Goal: Transaction & Acquisition: Book appointment/travel/reservation

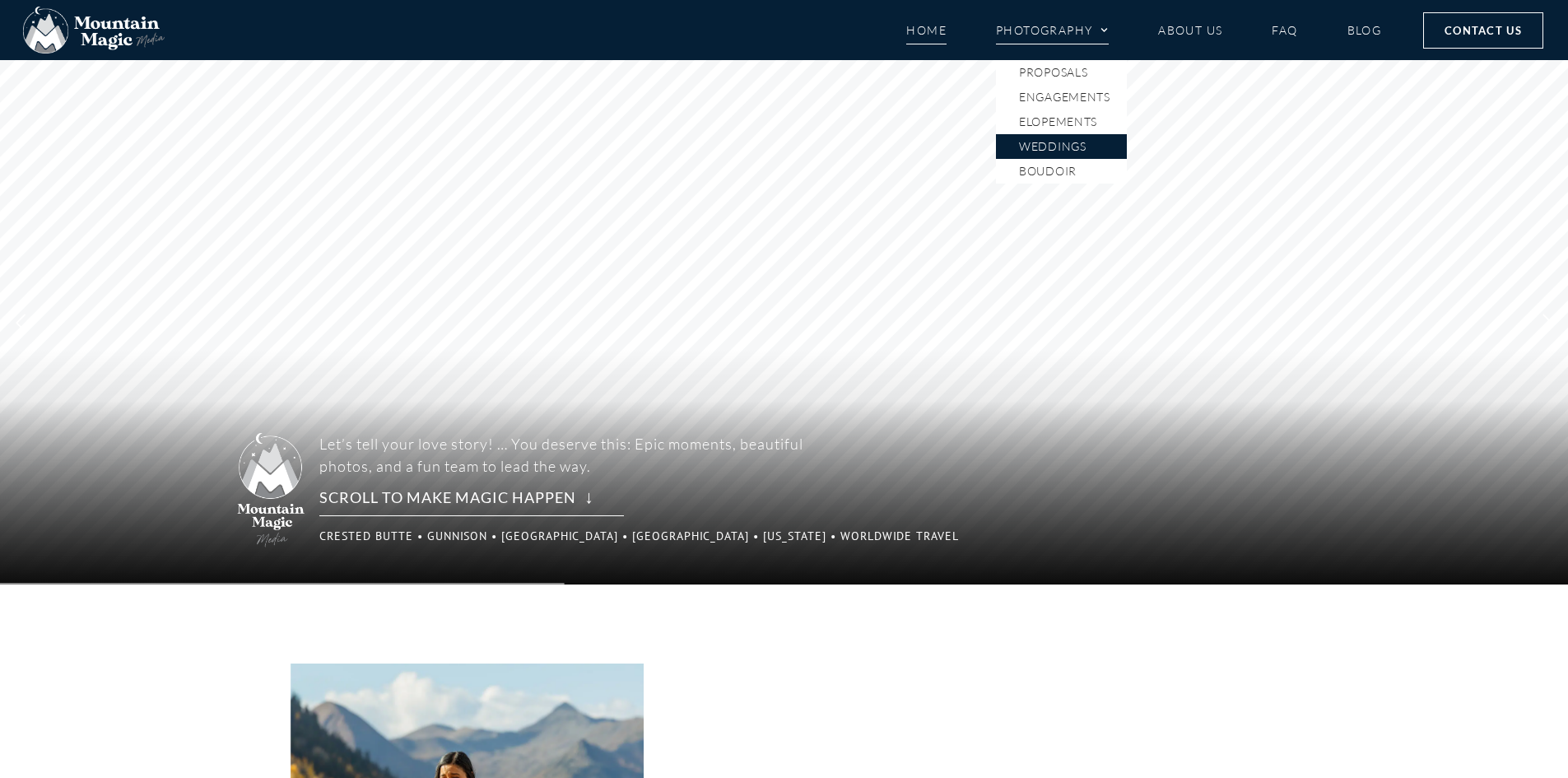
click at [1057, 141] on link "Weddings" at bounding box center [1062, 147] width 131 height 25
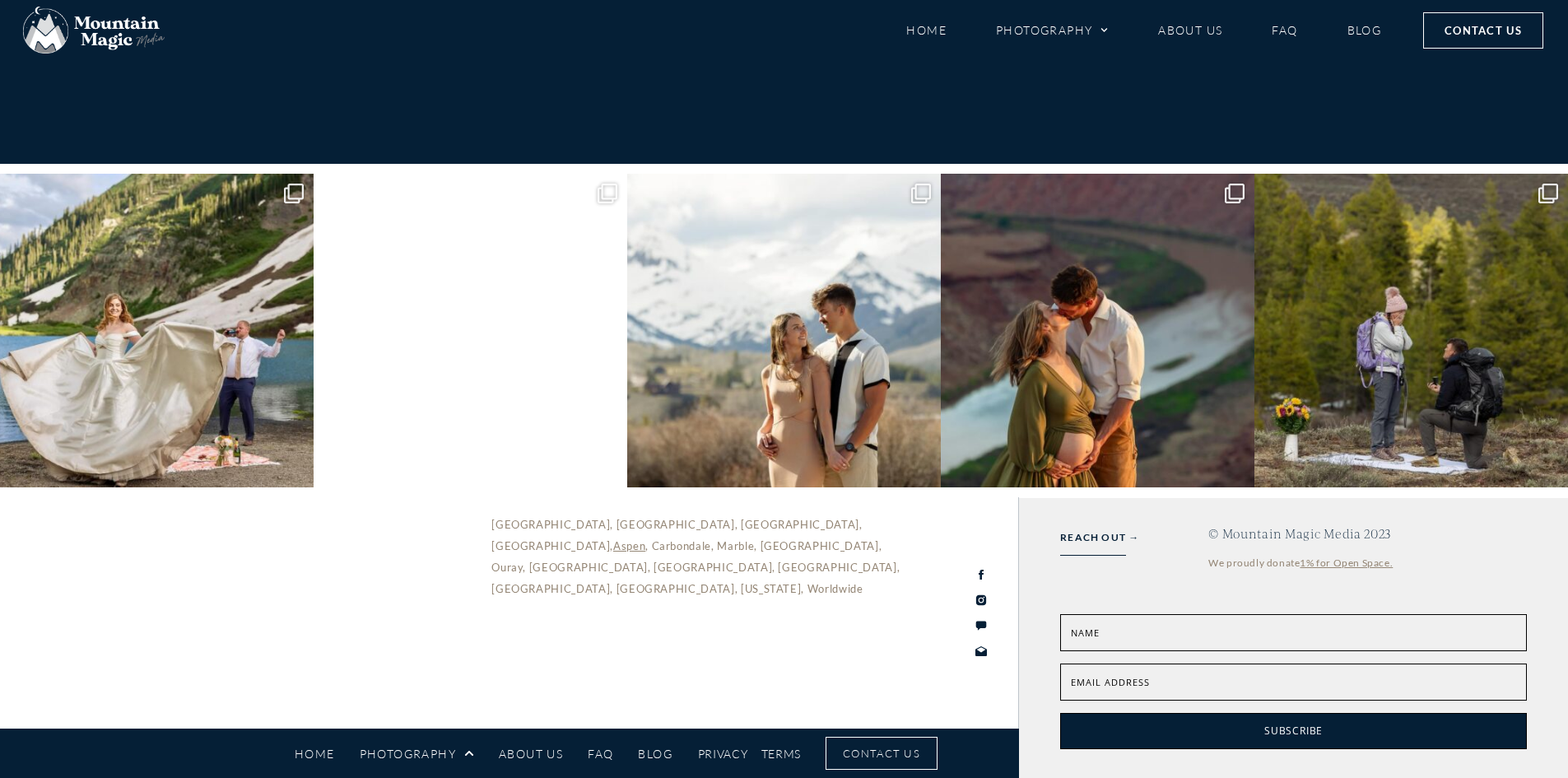
scroll to position [6916, 0]
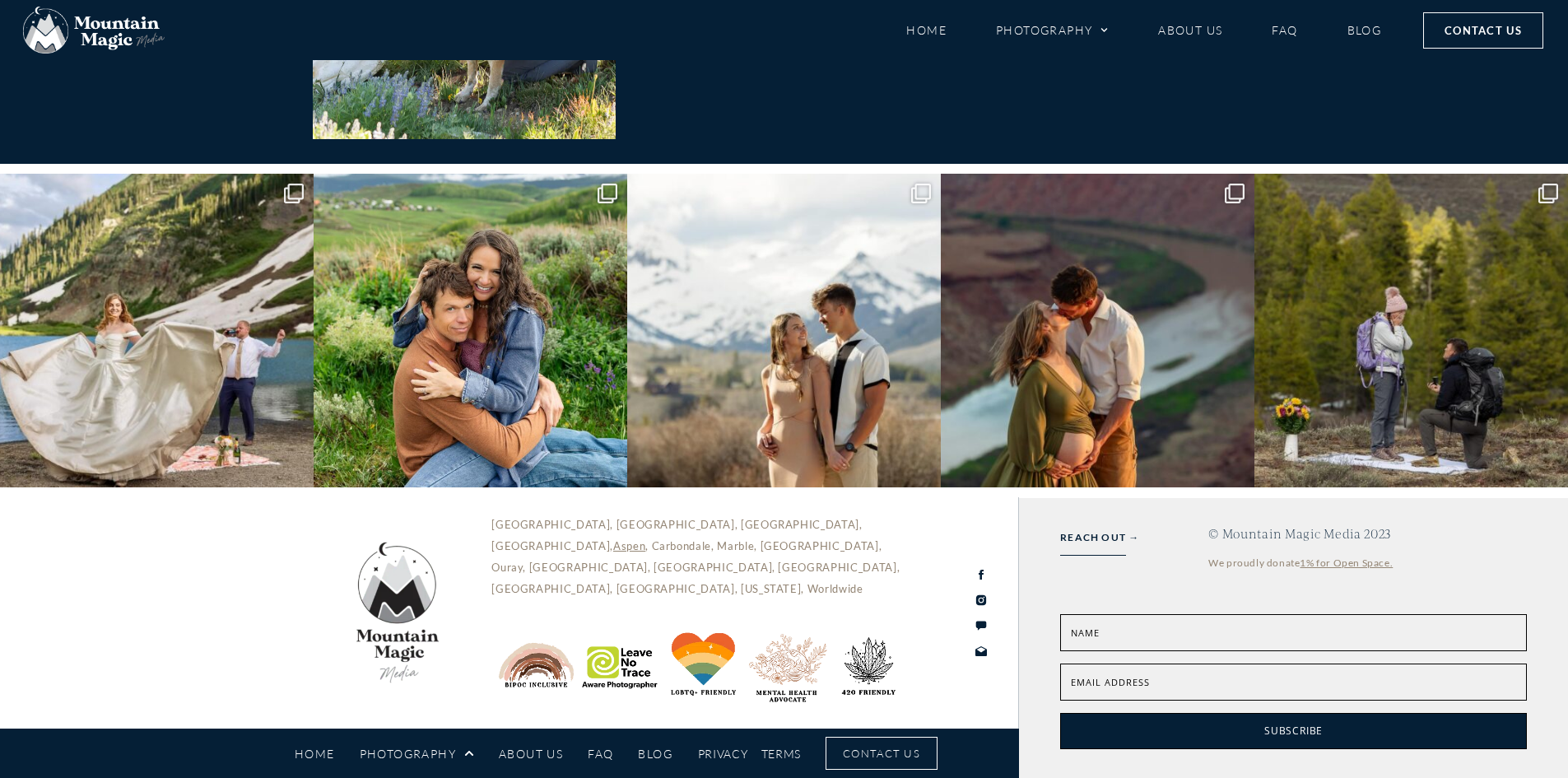
scroll to position [7820, 0]
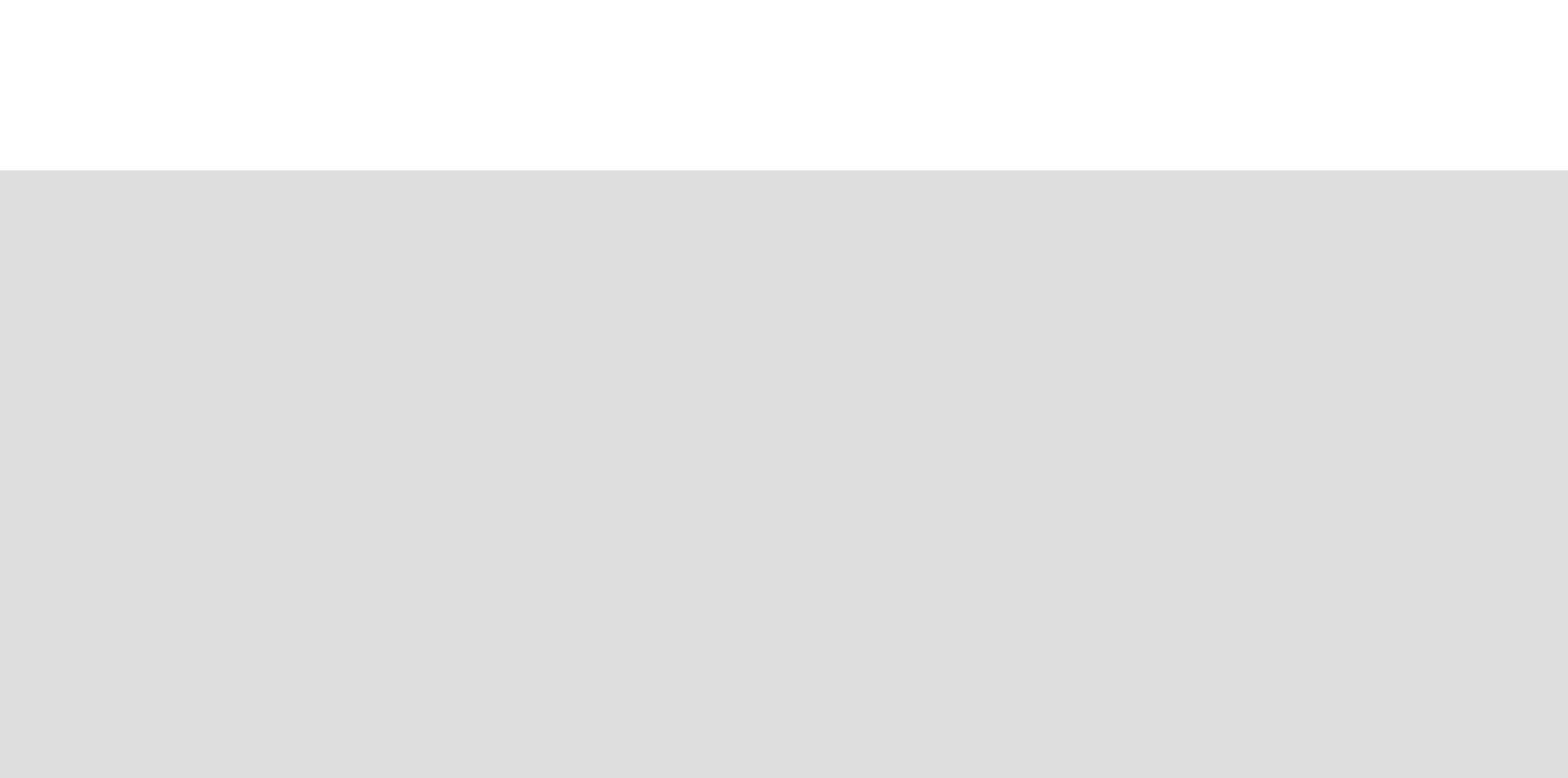
scroll to position [4199, 0]
